Goal: Information Seeking & Learning: Learn about a topic

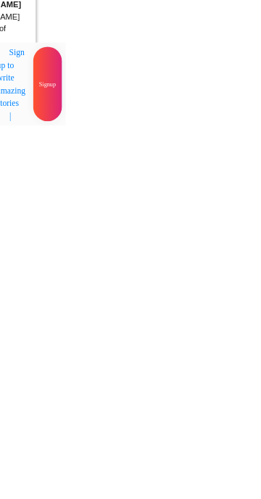
scroll to position [7737, 0]
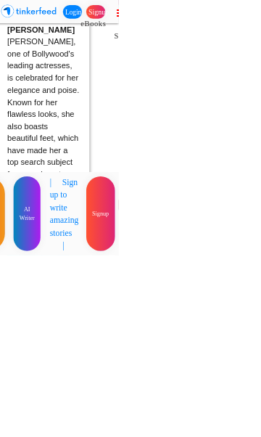
scroll to position [0, 0]
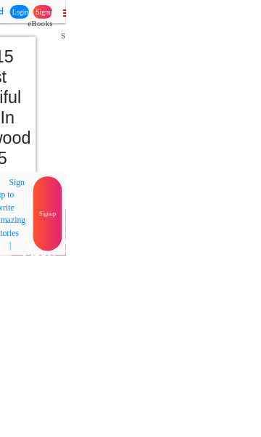
click at [260, 23] on icon at bounding box center [264, 22] width 15 height 18
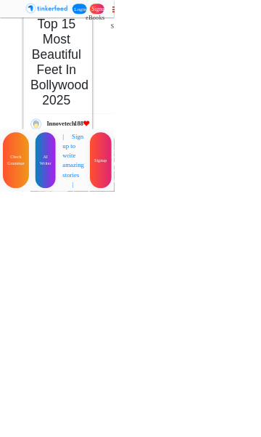
scroll to position [61, 0]
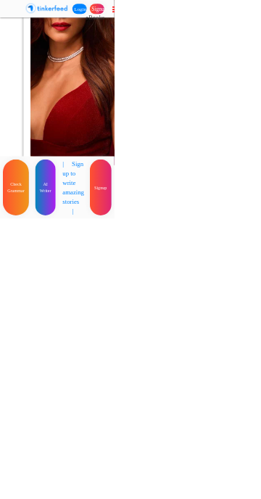
scroll to position [7438, 0]
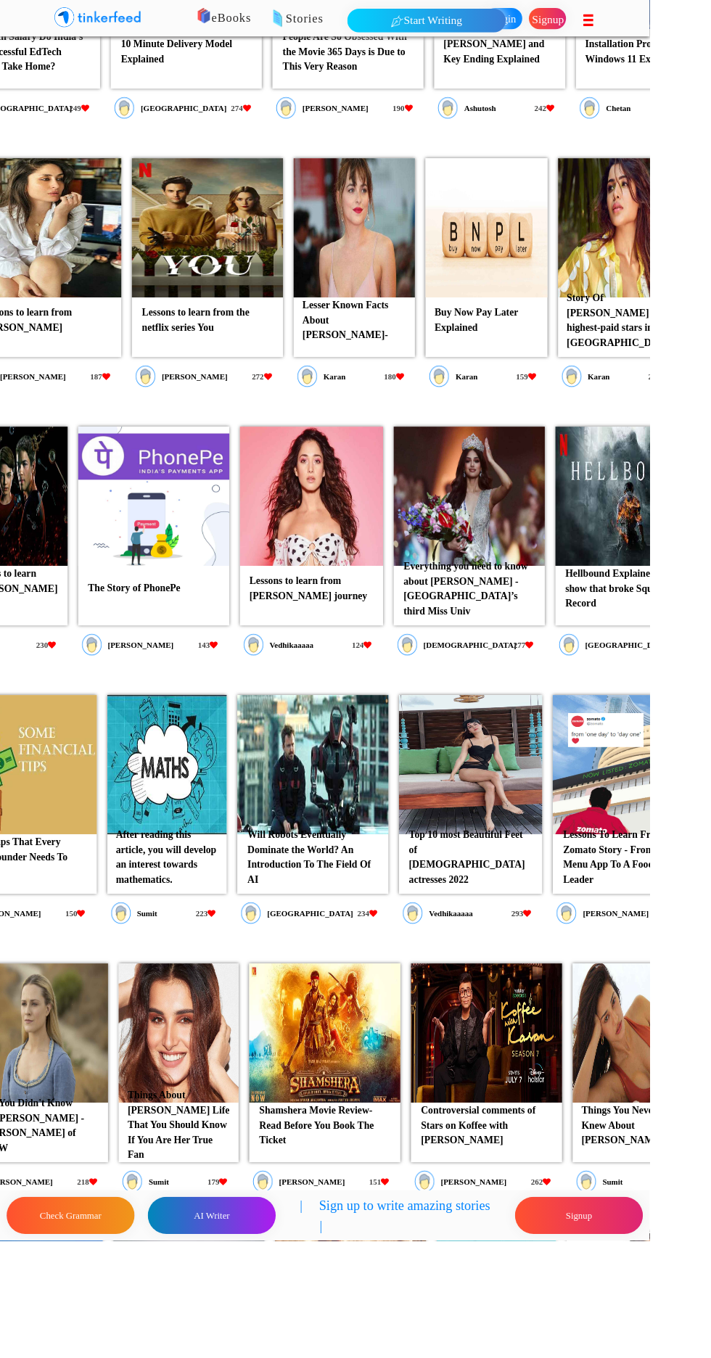
scroll to position [2837, 0]
click at [508, 926] on p "Top 10 most Beautiful Feet of Indian actresses 2022" at bounding box center [515, 939] width 144 height 74
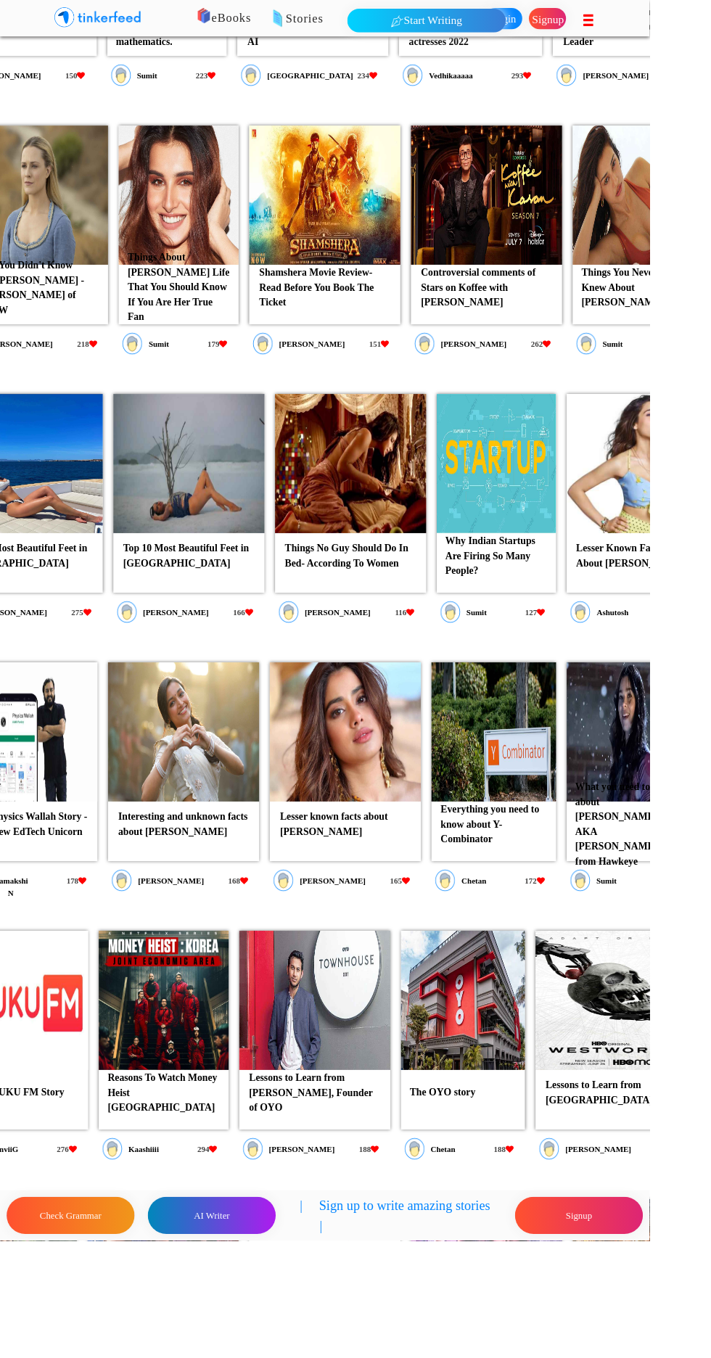
click at [657, 605] on p "Lesser Known Facts About Sara Ali Khan" at bounding box center [692, 608] width 132 height 41
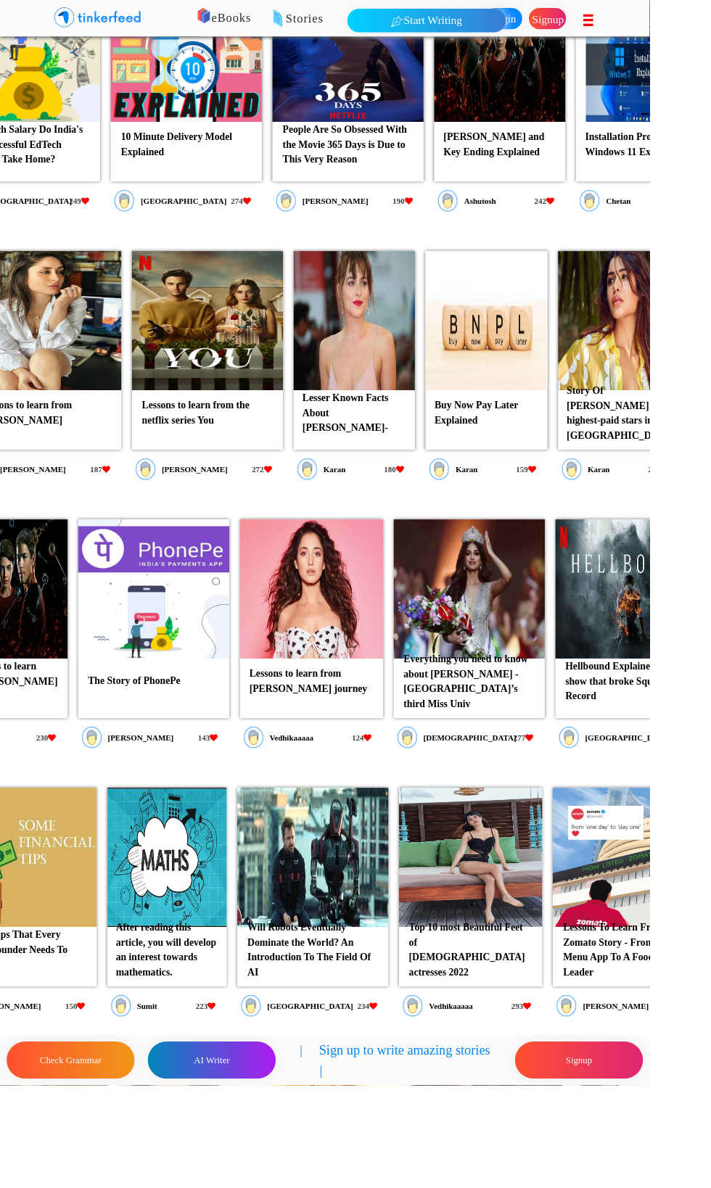
scroll to position [0, 0]
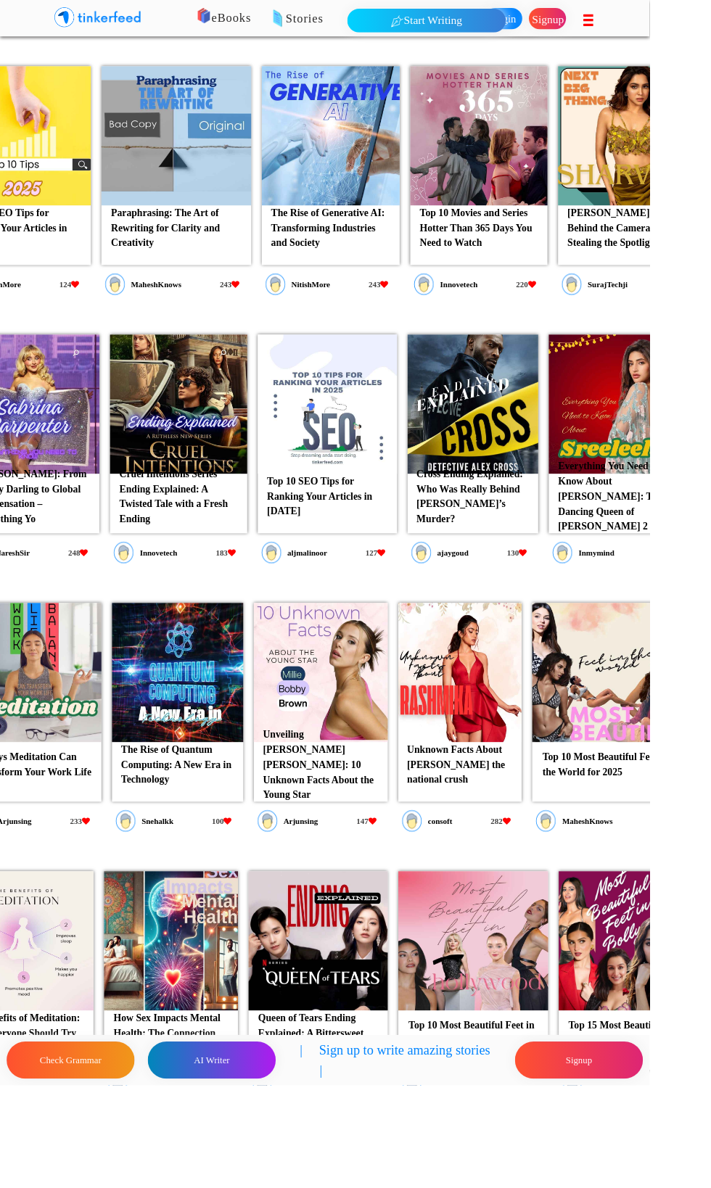
click at [697, 826] on p "Top 10 Most Beautiful Feet in the World for 2025" at bounding box center [664, 837] width 151 height 41
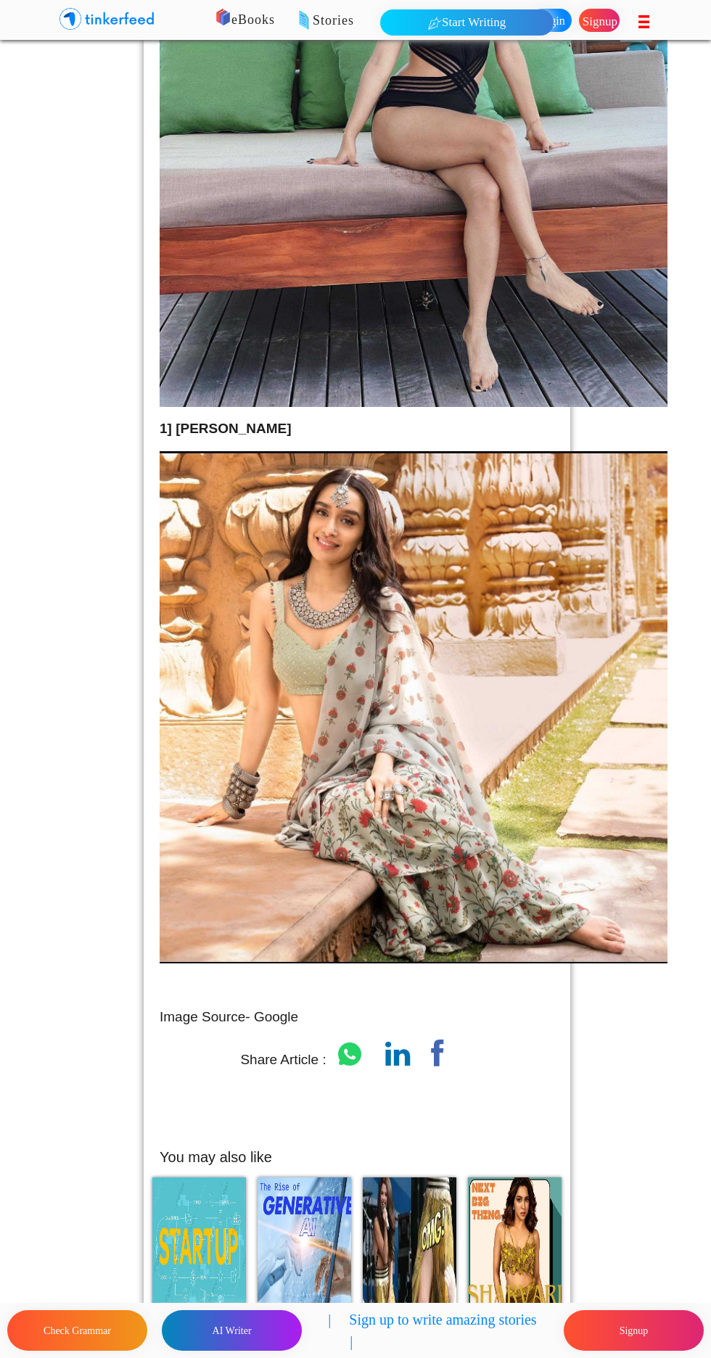
scroll to position [6187, 0]
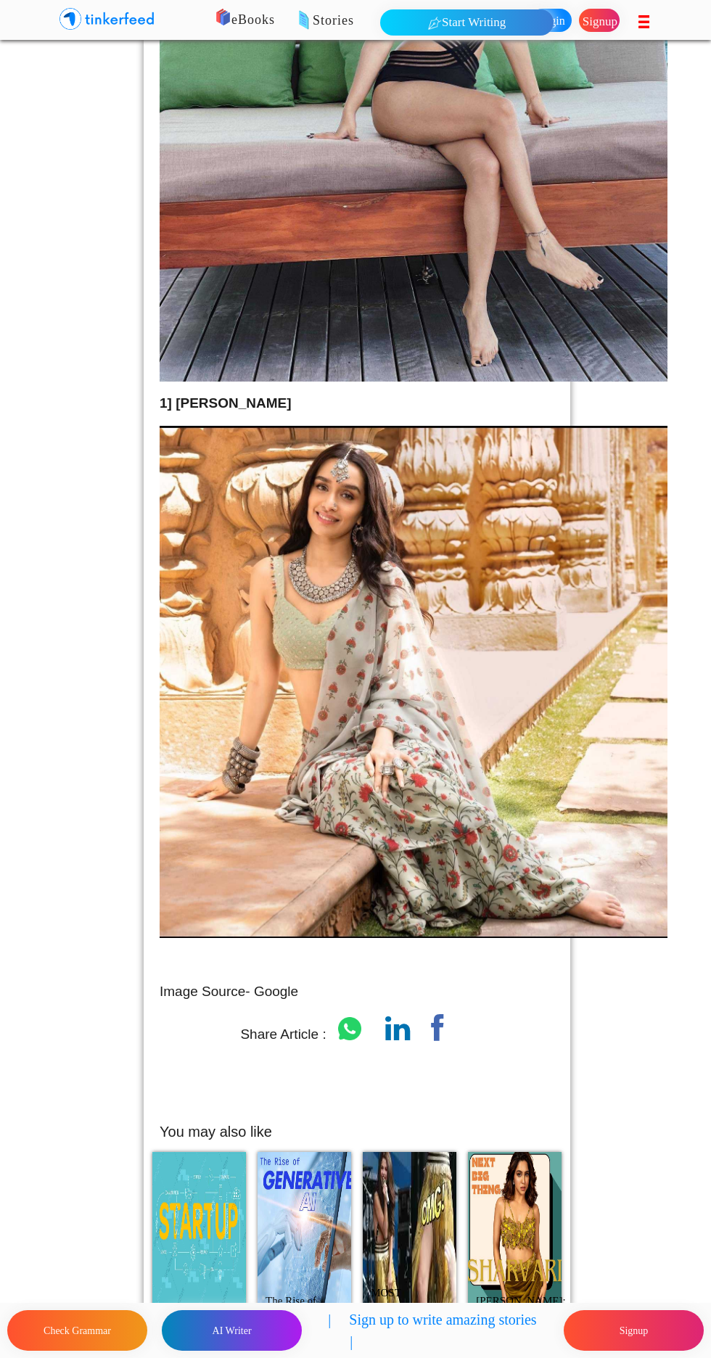
click at [556, 728] on img at bounding box center [414, 682] width 508 height 512
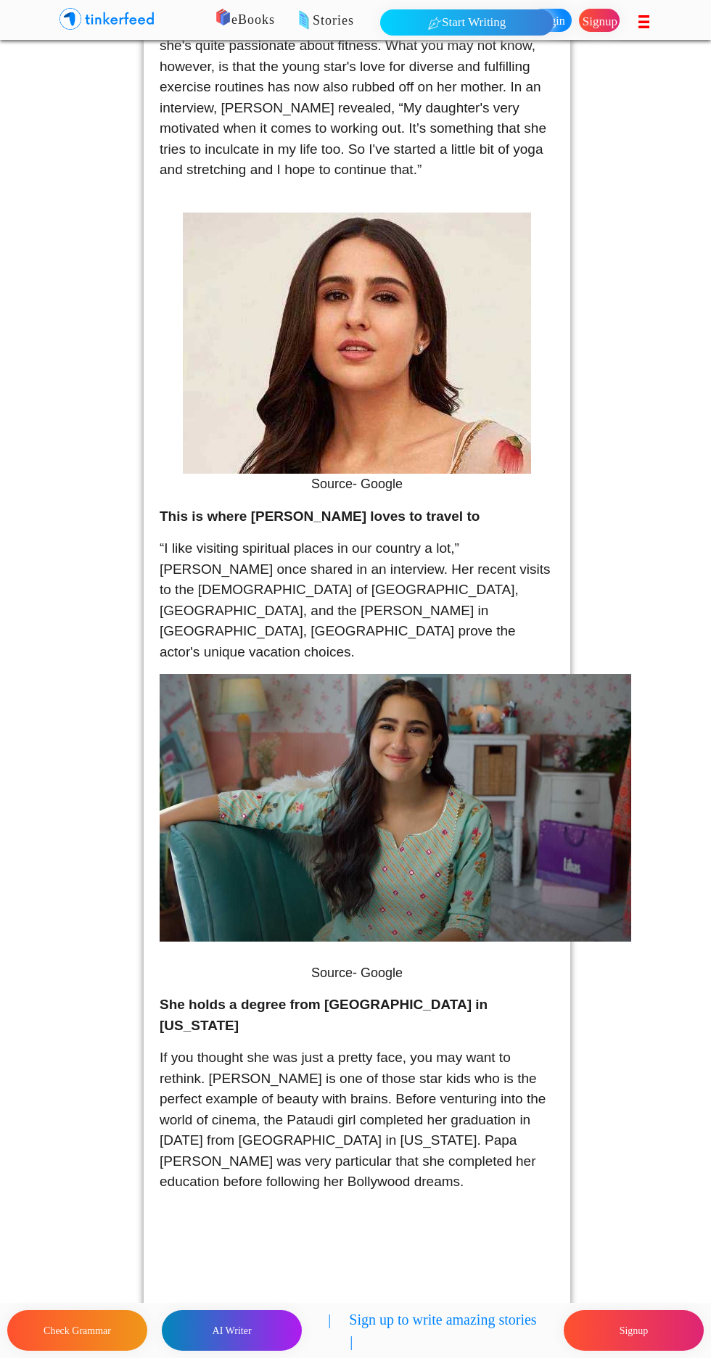
scroll to position [2136, 0]
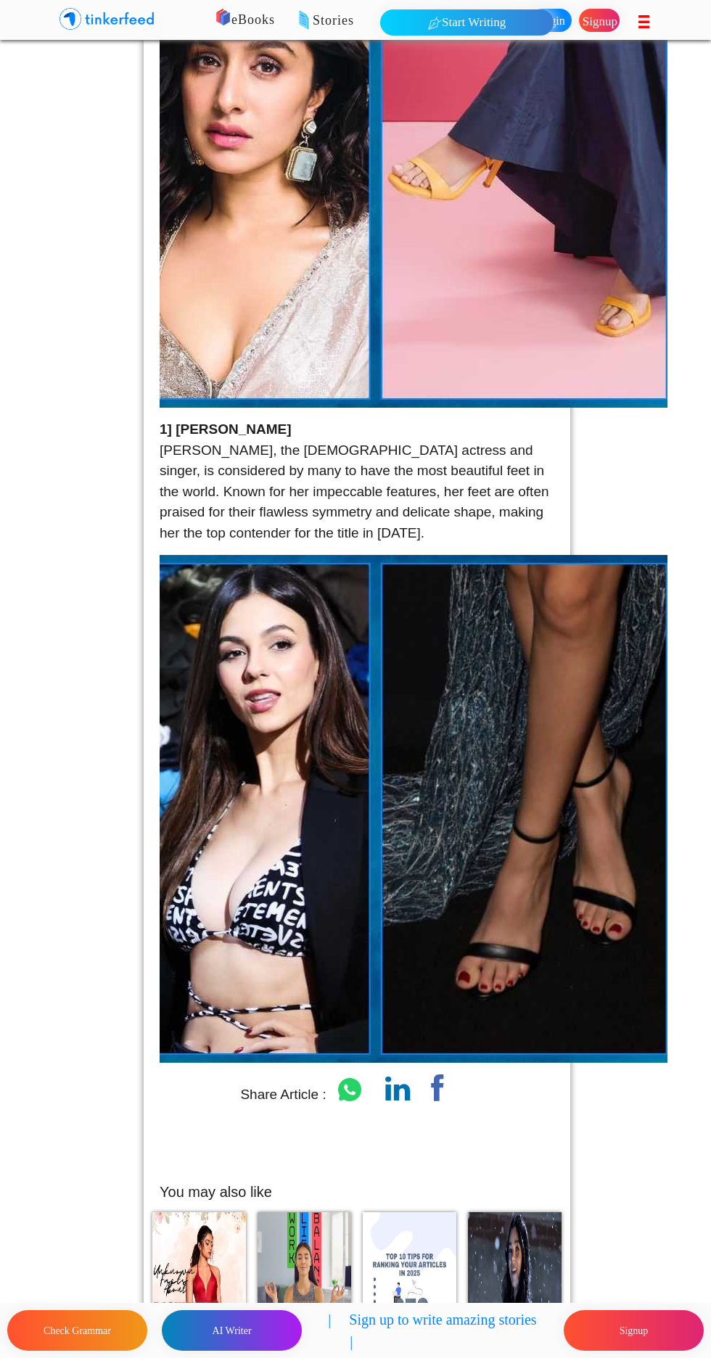
scroll to position [6065, 0]
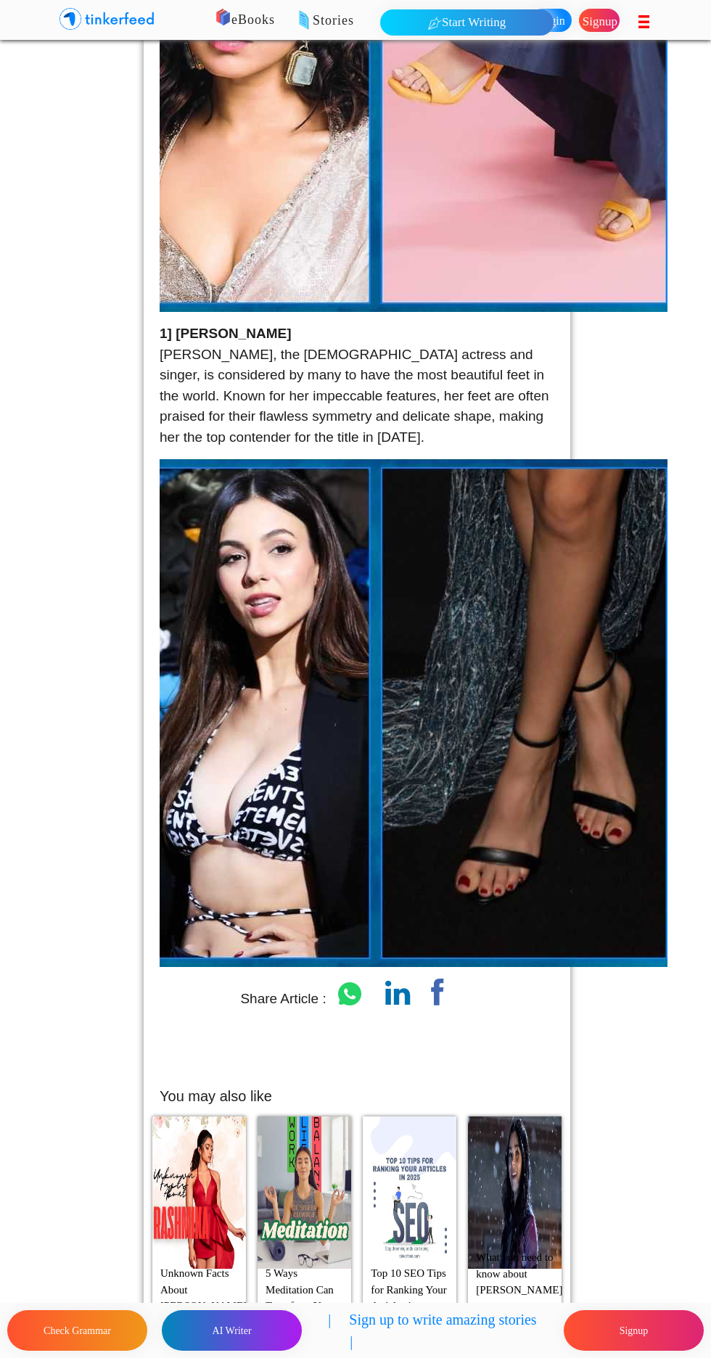
click at [206, 1188] on p "Unknown Facts About [PERSON_NAME] the national crush" at bounding box center [199, 1298] width 86 height 74
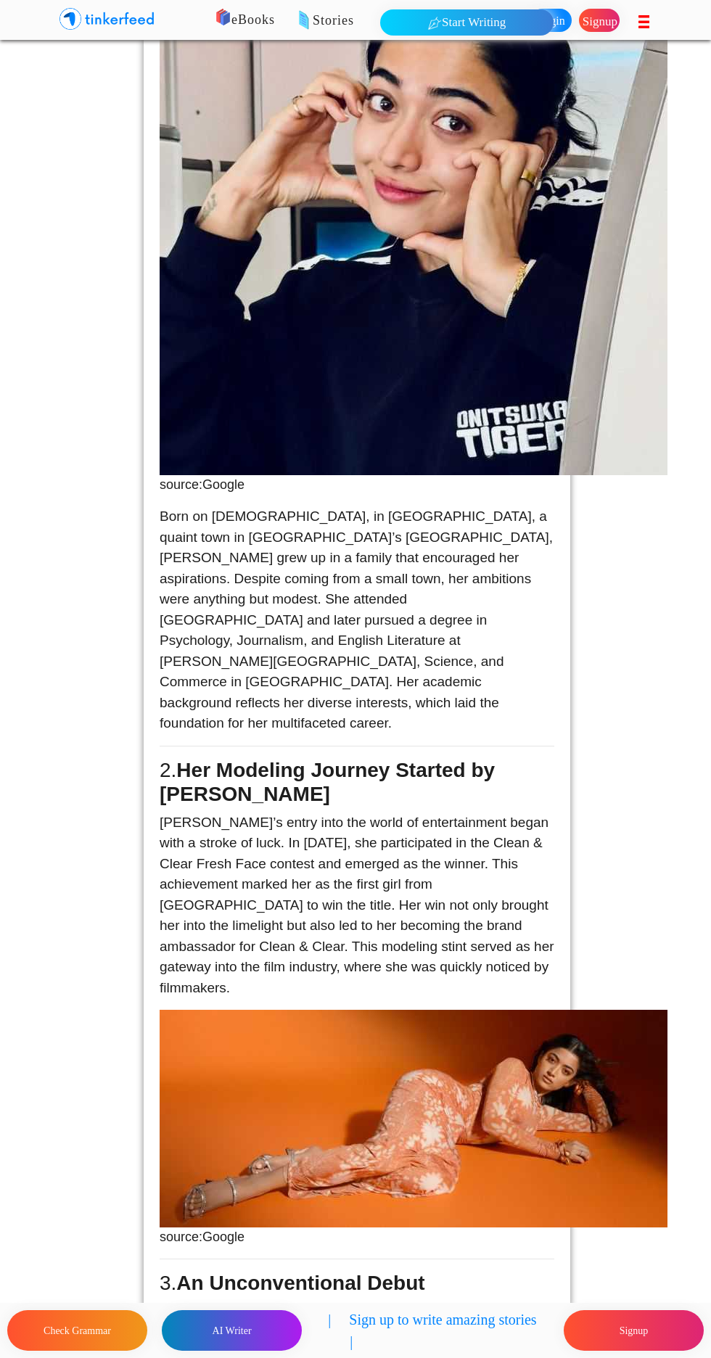
scroll to position [742, 0]
